Goal: Check status: Check status

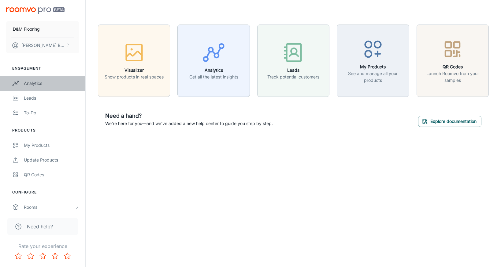
click at [41, 84] on div "Analytics" at bounding box center [51, 83] width 55 height 7
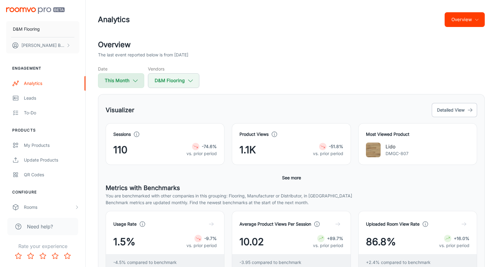
click at [128, 85] on button "This Month" at bounding box center [121, 80] width 46 height 15
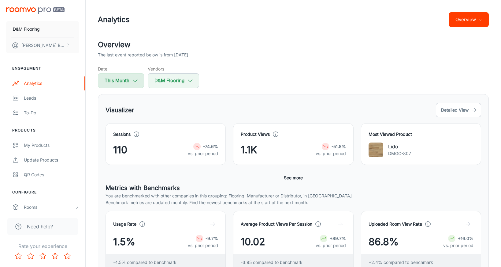
select select "7"
select select "2025"
select select "7"
select select "2025"
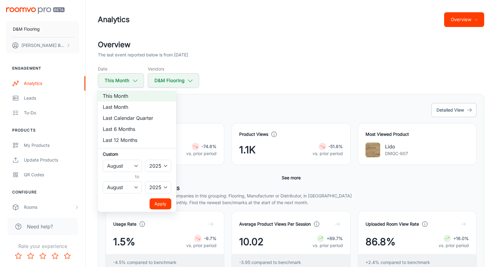
click at [236, 97] on div at bounding box center [250, 133] width 501 height 267
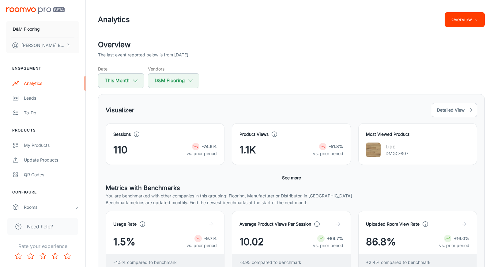
drag, startPoint x: 236, startPoint y: 97, endPoint x: 233, endPoint y: 99, distance: 4.1
click at [237, 99] on div at bounding box center [248, 133] width 497 height 267
drag, startPoint x: 155, startPoint y: 108, endPoint x: 126, endPoint y: 92, distance: 33.7
click at [155, 108] on div "Visualizer Detailed View" at bounding box center [291, 110] width 371 height 17
click at [122, 82] on button "This Month" at bounding box center [121, 80] width 46 height 15
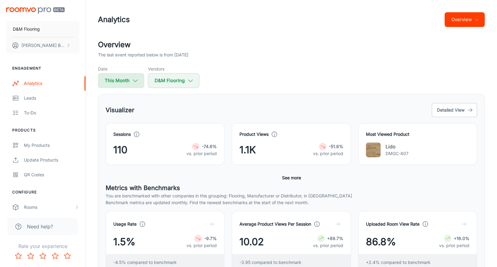
select select "7"
select select "2025"
select select "7"
select select "2025"
